Goal: Find specific page/section: Find specific page/section

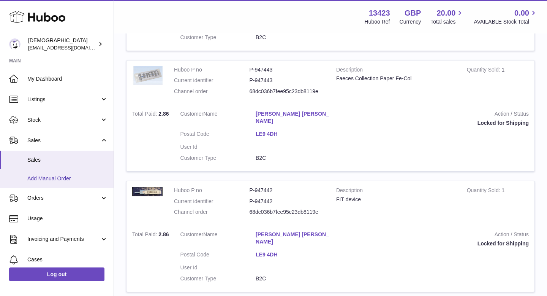
drag, startPoint x: 0, startPoint y: 0, endPoint x: 44, endPoint y: 176, distance: 181.3
click at [44, 176] on span "Add Manual Order" at bounding box center [67, 178] width 81 height 7
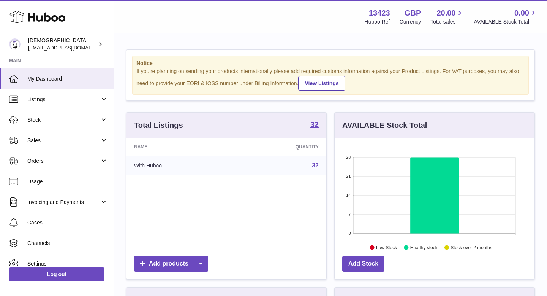
scroll to position [119, 200]
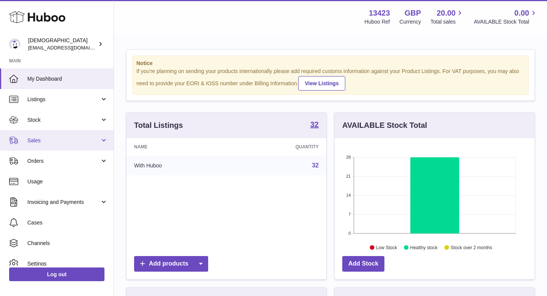
click at [44, 146] on link "Sales" at bounding box center [57, 140] width 114 height 21
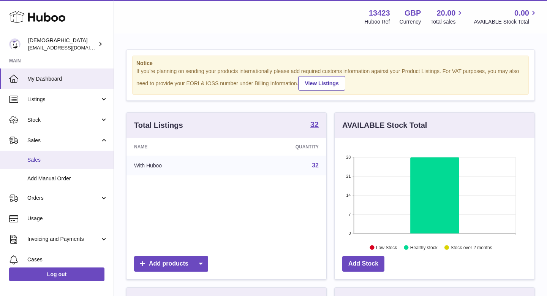
click at [39, 163] on link "Sales" at bounding box center [57, 159] width 114 height 19
